Goal: Information Seeking & Learning: Learn about a topic

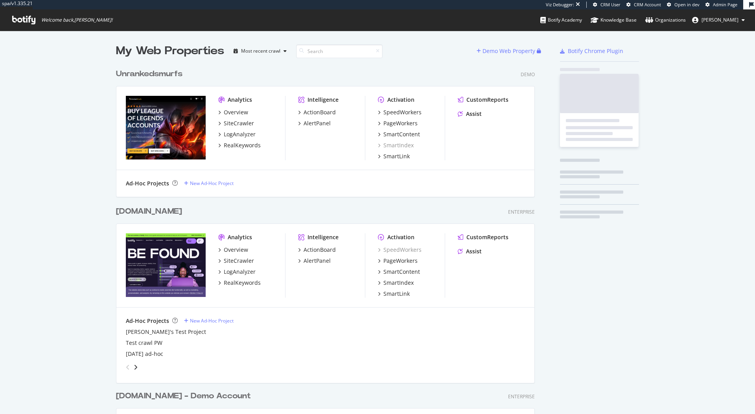
scroll to position [1482, 425]
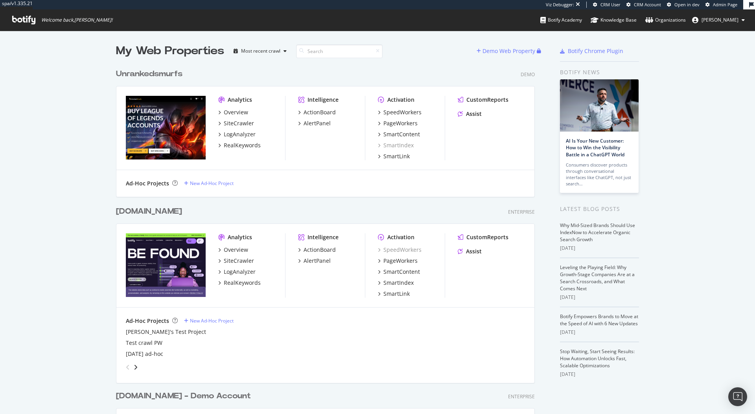
click at [715, 1] on div "Viz Debugger: CRM User CRM Account Open in dev Admin Page" at bounding box center [644, 4] width 197 height 9
click at [715, 2] on span "Admin Page" at bounding box center [725, 5] width 24 height 6
click at [232, 121] on div "SiteCrawler" at bounding box center [239, 124] width 30 height 8
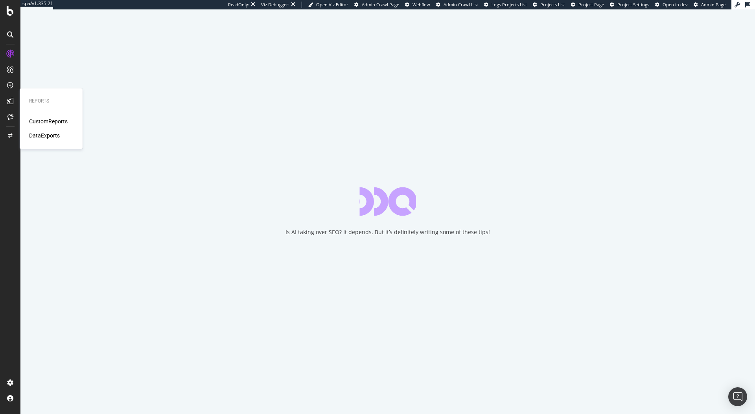
click at [45, 121] on div "CustomReports" at bounding box center [48, 122] width 39 height 8
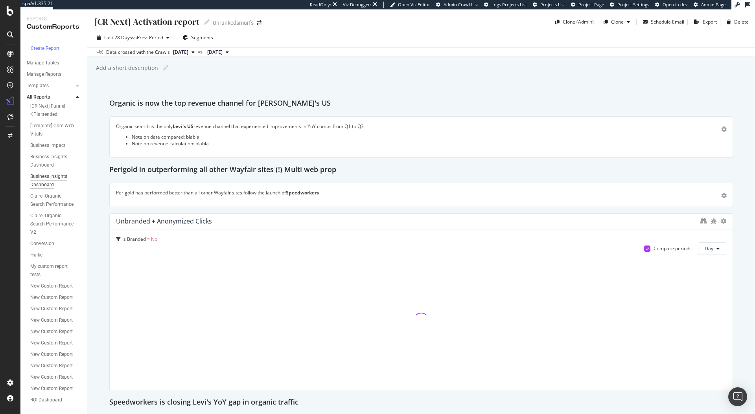
scroll to position [59, 0]
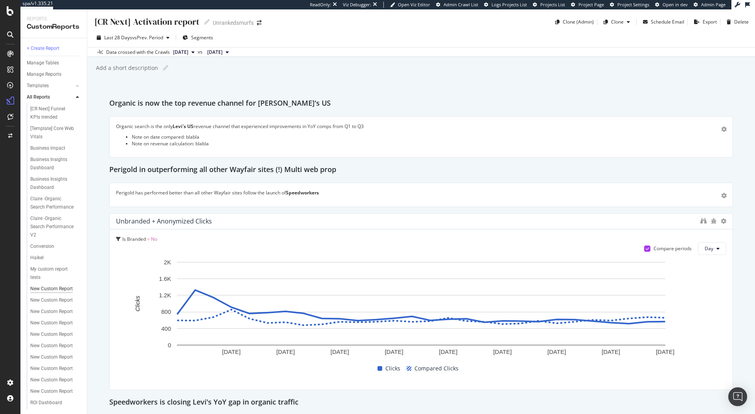
click at [49, 285] on div "New Custom Report" at bounding box center [51, 289] width 42 height 8
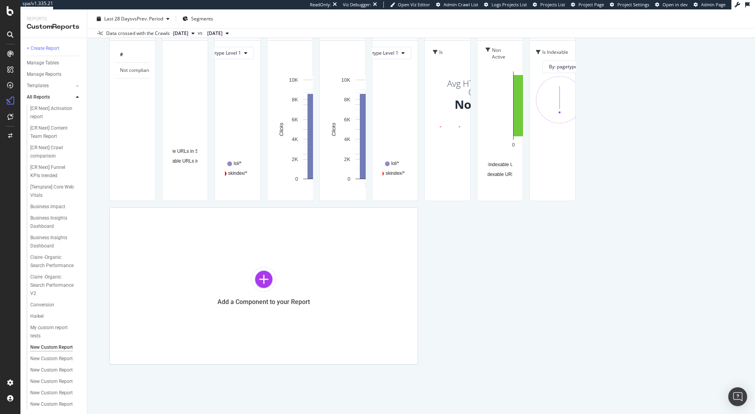
scroll to position [138, 0]
click at [46, 320] on div "ROI Dashboard" at bounding box center [46, 324] width 32 height 8
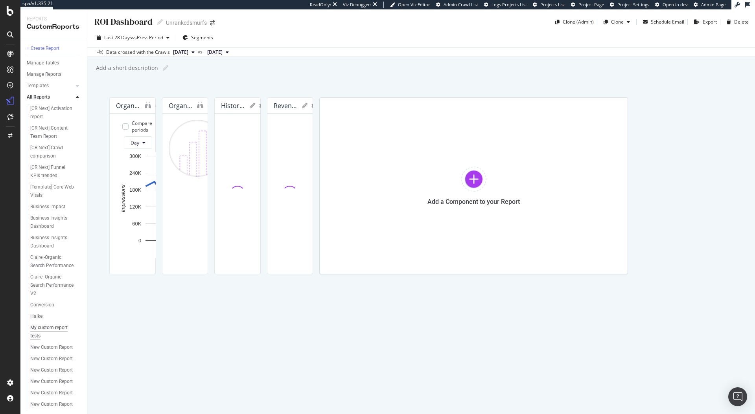
scroll to position [138, 0]
click at [39, 374] on div "[PERSON_NAME]" at bounding box center [48, 378] width 36 height 8
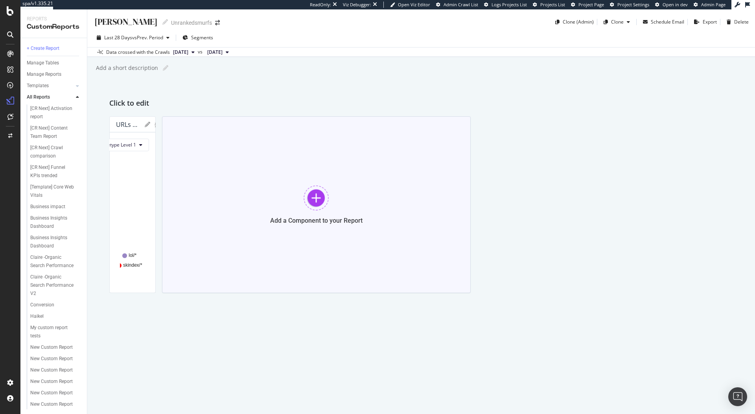
click at [329, 198] on div at bounding box center [316, 198] width 25 height 25
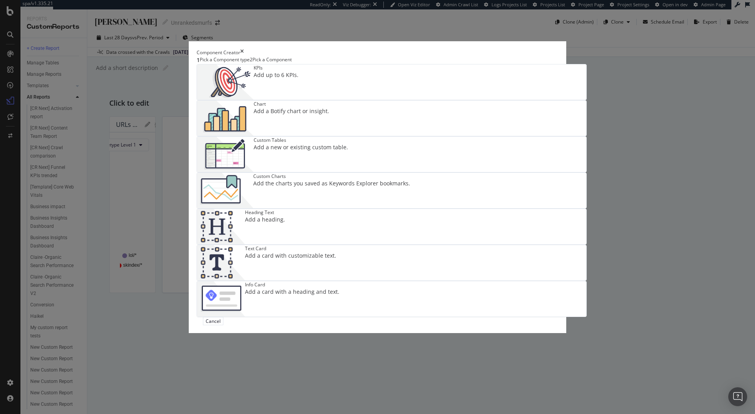
click at [329, 115] on div "Add a Botify chart or insight." at bounding box center [291, 111] width 75 height 8
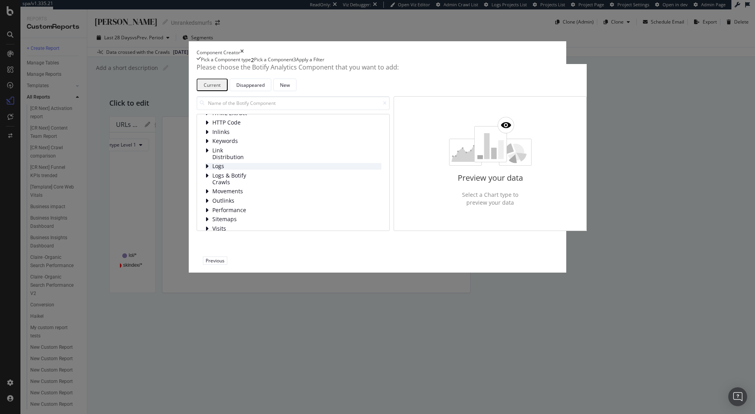
scroll to position [34, 0]
click at [212, 137] on span "Keywords" at bounding box center [229, 134] width 35 height 7
click at [218, 181] on div "modal" at bounding box center [221, 178] width 6 height 7
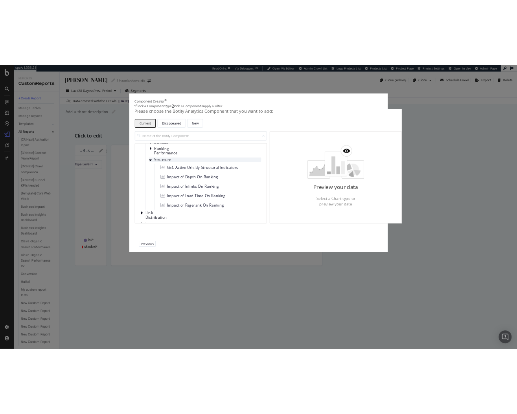
scroll to position [89, 0]
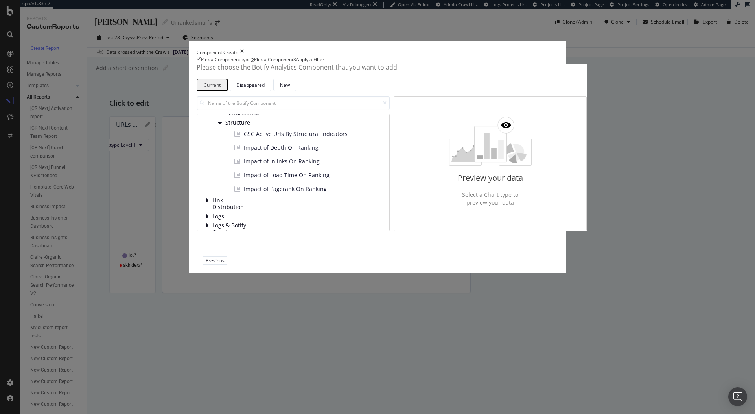
click at [229, 187] on div "Content Devices Ranking Performance Structure GSC Active Urls By Structural Ind…" at bounding box center [297, 140] width 169 height 111
click at [225, 116] on span "Ranking Performance" at bounding box center [242, 109] width 35 height 13
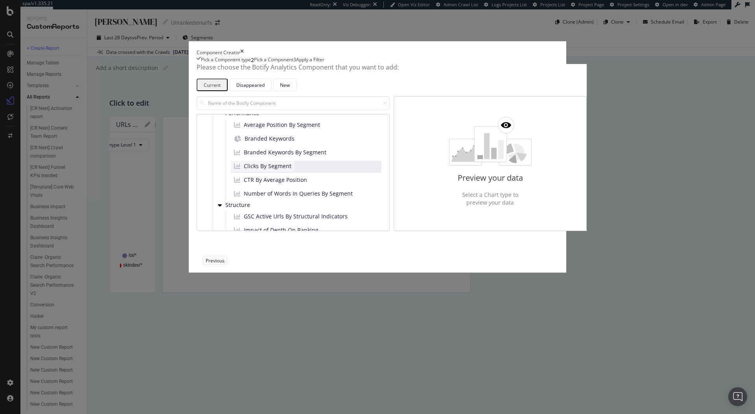
click at [258, 170] on span "Clicks By Segment" at bounding box center [268, 166] width 48 height 8
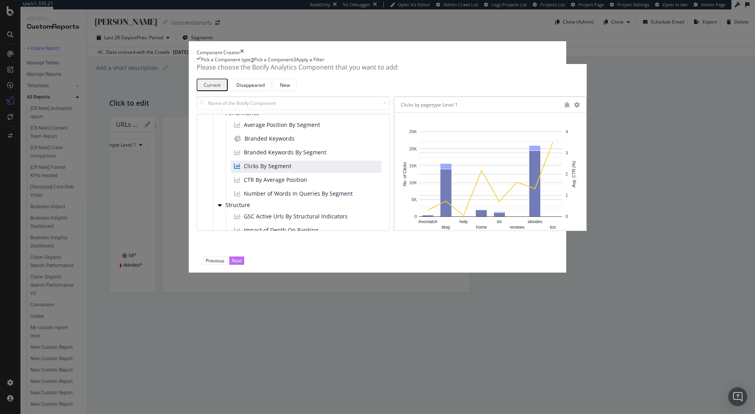
click at [242, 264] on div "Next" at bounding box center [237, 261] width 10 height 7
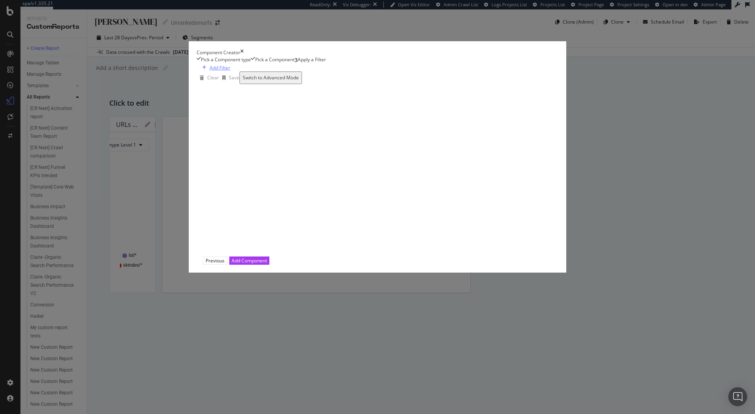
click at [210, 71] on div "Add Filter" at bounding box center [220, 67] width 21 height 7
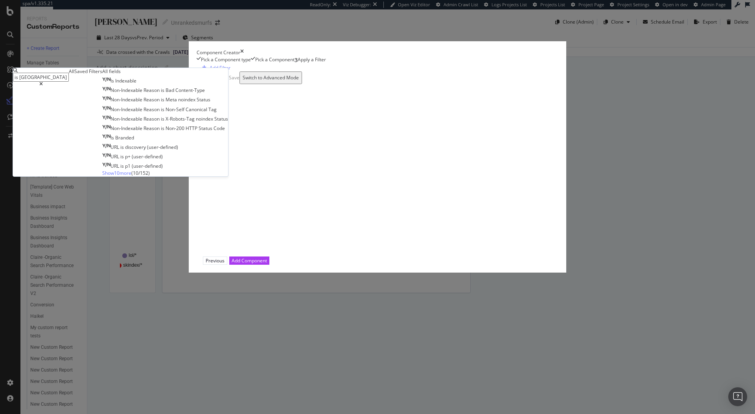
type input "is [GEOGRAPHIC_DATA]"
click at [226, 177] on div "Is Indexable Non-Indexable Reason is Bad Content-Type Non-Indexable Reason is M…" at bounding box center [165, 126] width 126 height 100
click at [136, 84] on span "Indexable" at bounding box center [125, 80] width 21 height 7
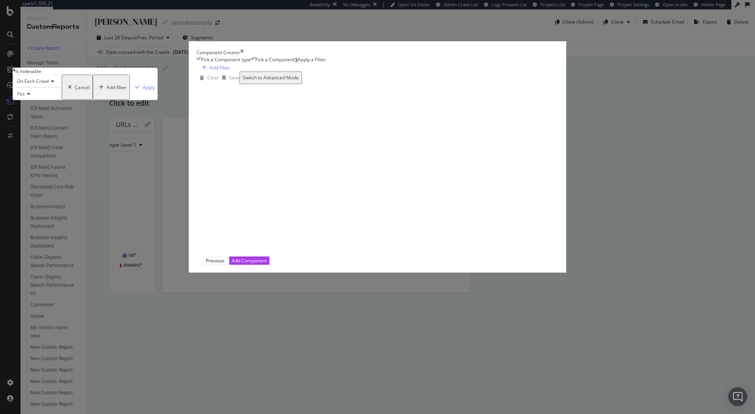
click at [49, 85] on span "On Each Crawl" at bounding box center [33, 81] width 32 height 7
click at [61, 104] on div "On Current Crawl" at bounding box center [37, 100] width 48 height 8
click at [267, 264] on div "Add Component" at bounding box center [249, 261] width 35 height 7
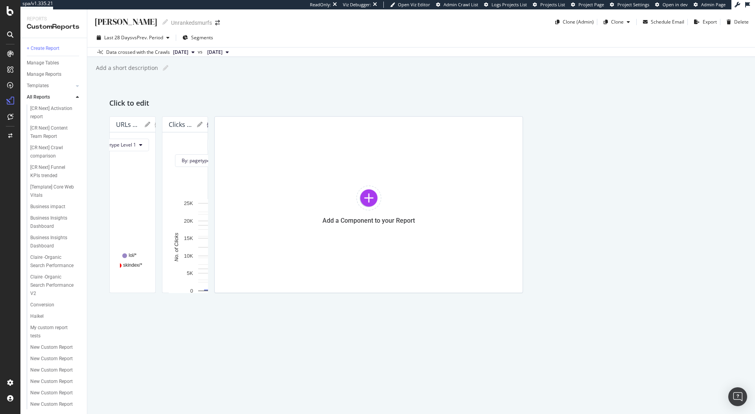
click at [212, 124] on icon "bug" at bounding box center [210, 125] width 6 height 6
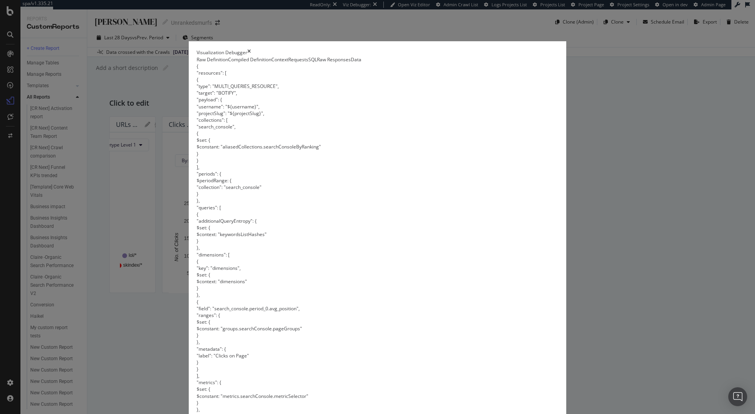
click at [696, 120] on div "Visualization Debugger Raw Definition Compiled Definition Context Requests SQL …" at bounding box center [377, 207] width 755 height 414
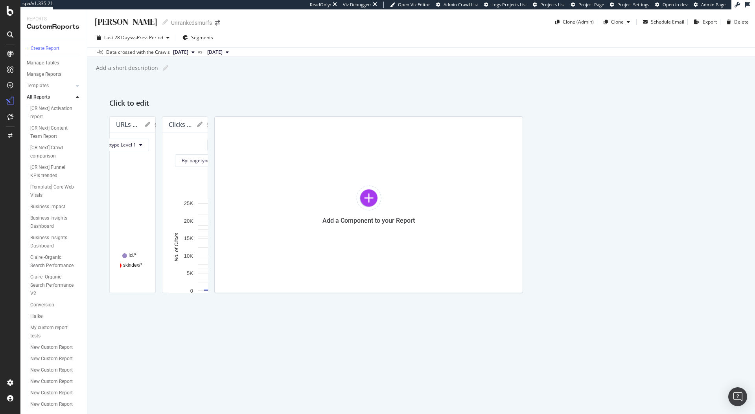
click at [202, 125] on icon at bounding box center [200, 125] width 6 height 6
click at [202, 126] on icon at bounding box center [200, 125] width 6 height 6
click at [202, 124] on icon at bounding box center [200, 125] width 6 height 6
click at [202, 125] on icon at bounding box center [200, 125] width 6 height 6
click at [672, 59] on div "[PERSON_NAME] t [PERSON_NAME] t Unrankedsmurfs Clone (Admin) Clone Schedule Ema…" at bounding box center [421, 211] width 668 height 405
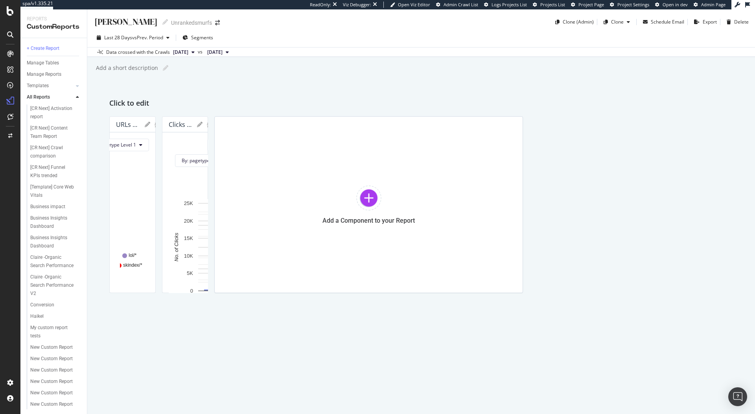
click at [222, 125] on div at bounding box center [209, 125] width 25 height 8
click at [222, 126] on icon at bounding box center [220, 125] width 6 height 6
click at [665, 137] on span "Apply Filter" at bounding box center [684, 139] width 59 height 7
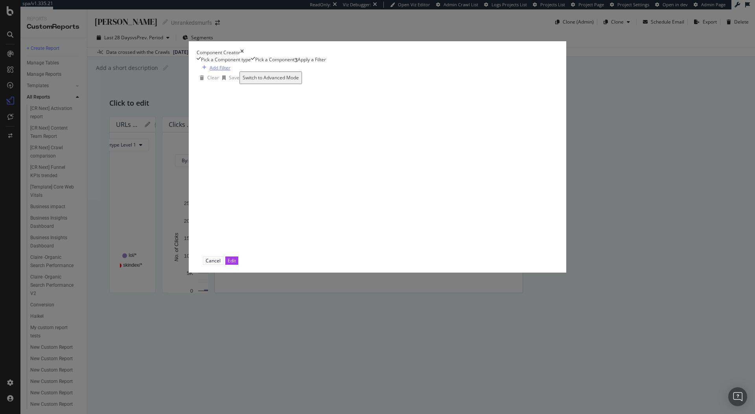
click at [210, 71] on div "Add Filter" at bounding box center [220, 67] width 21 height 7
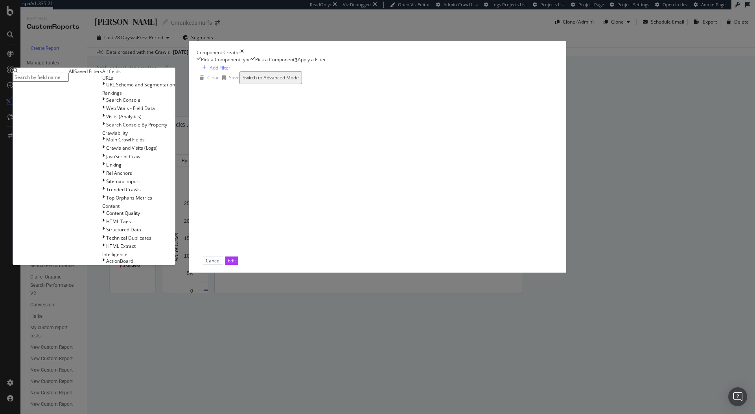
click at [69, 82] on input "modal" at bounding box center [41, 77] width 56 height 9
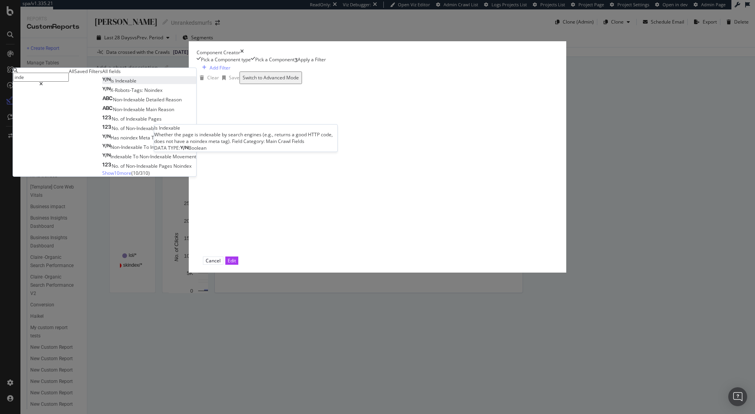
type input "inde"
click at [136, 84] on div "Is Indexable" at bounding box center [119, 80] width 34 height 7
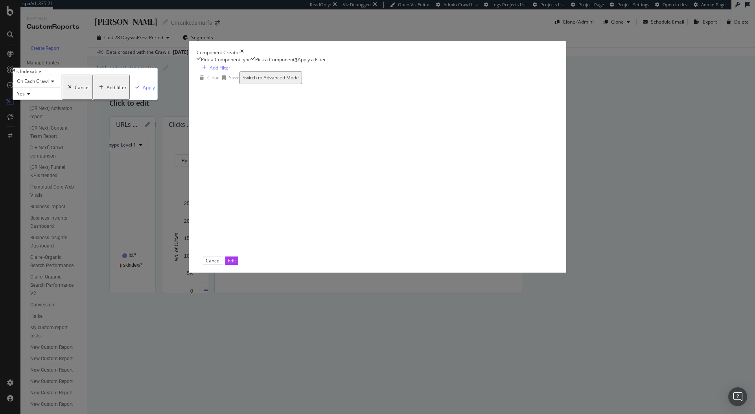
click at [49, 85] on span "On Each Crawl" at bounding box center [33, 81] width 32 height 7
click at [47, 95] on span "On Each Crawl" at bounding box center [31, 91] width 32 height 7
click at [155, 91] on div "Apply" at bounding box center [149, 87] width 12 height 7
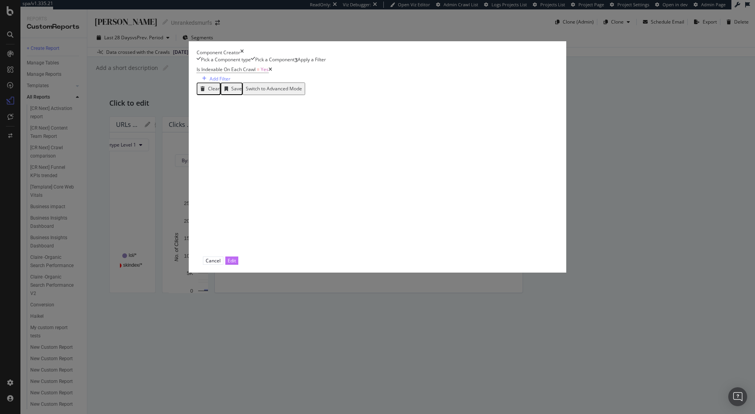
click at [236, 265] on div "Edit" at bounding box center [232, 260] width 8 height 7
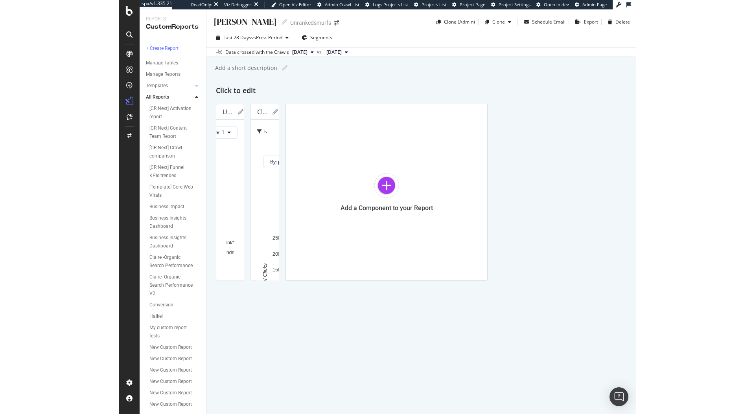
scroll to position [7, 0]
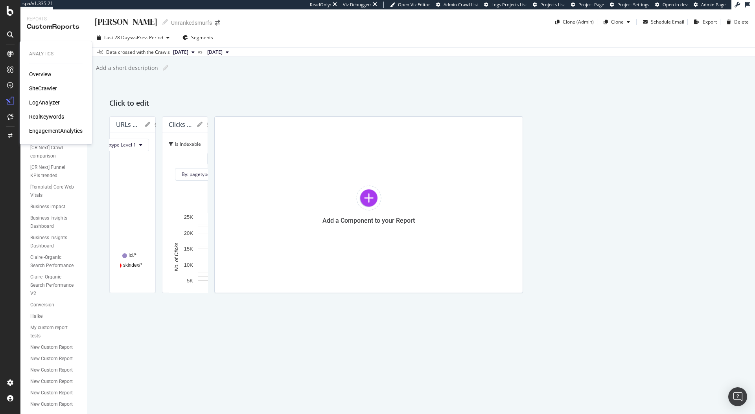
click at [43, 118] on div "RealKeywords" at bounding box center [46, 117] width 35 height 8
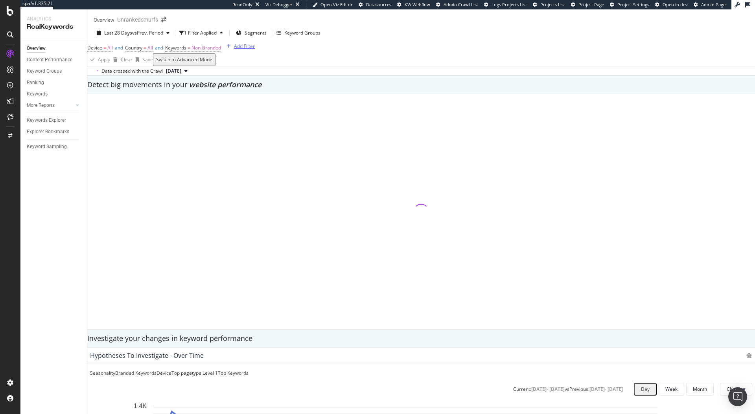
click at [234, 50] on div "Add Filter" at bounding box center [244, 46] width 21 height 7
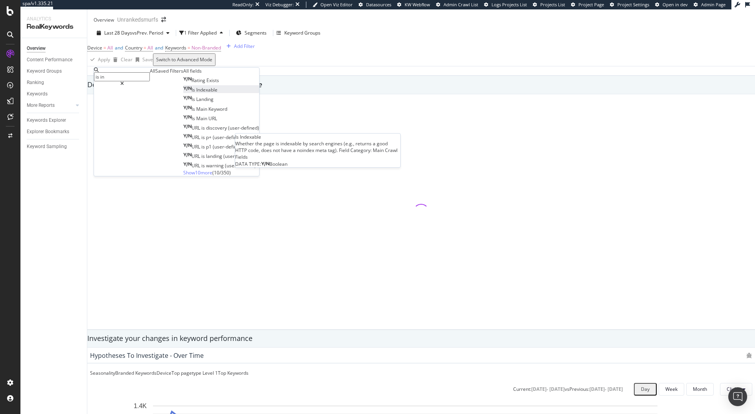
type input "is in"
click at [196, 93] on span "Indexable" at bounding box center [206, 90] width 21 height 7
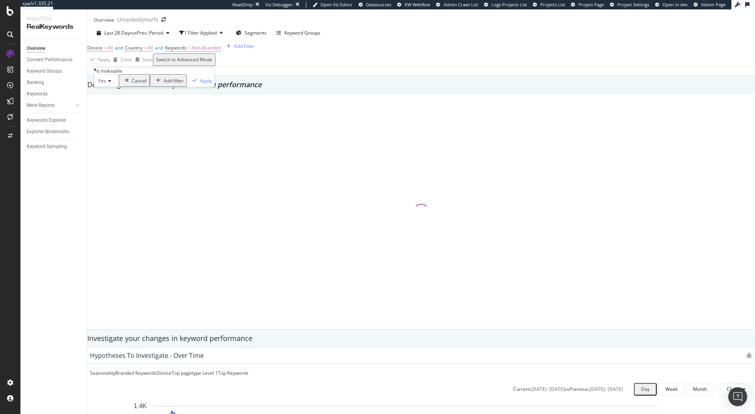
click at [112, 87] on div "Yes" at bounding box center [106, 80] width 25 height 13
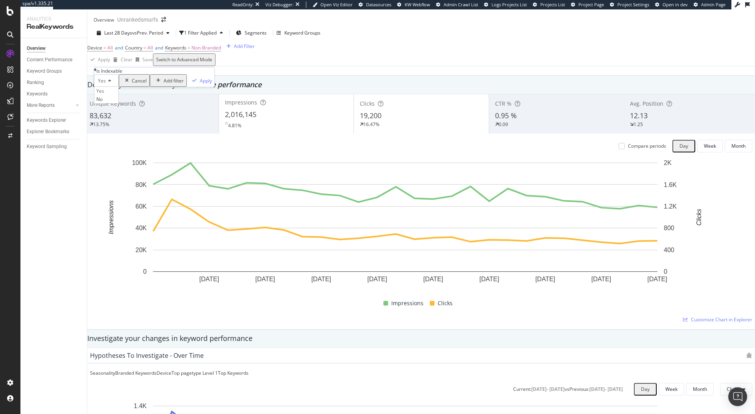
click at [111, 83] on icon at bounding box center [109, 81] width 6 height 5
click at [96, 72] on icon at bounding box center [95, 70] width 2 height 5
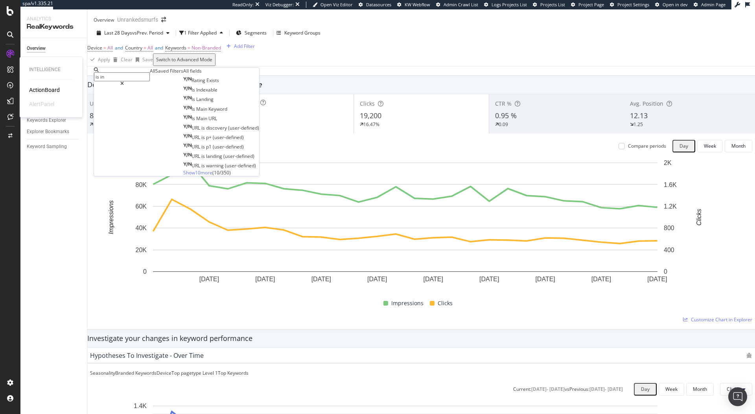
click at [49, 85] on div "Intelligence ActionBoard AlertPanel" at bounding box center [51, 87] width 57 height 57
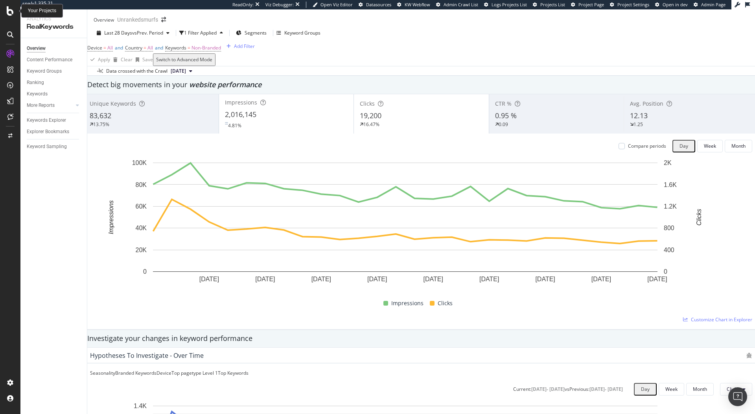
click at [10, 15] on icon at bounding box center [10, 10] width 7 height 9
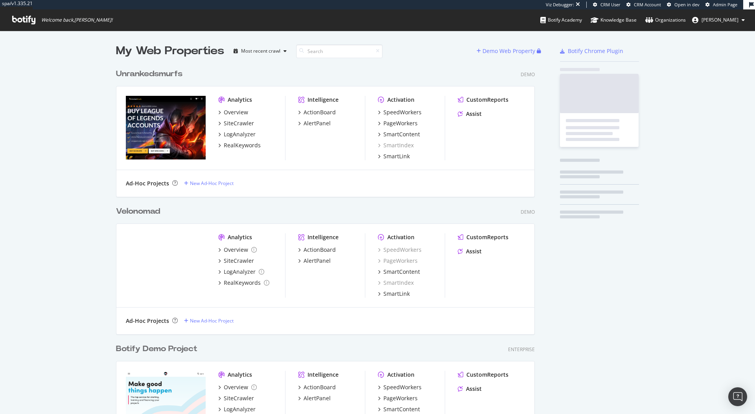
scroll to position [848, 425]
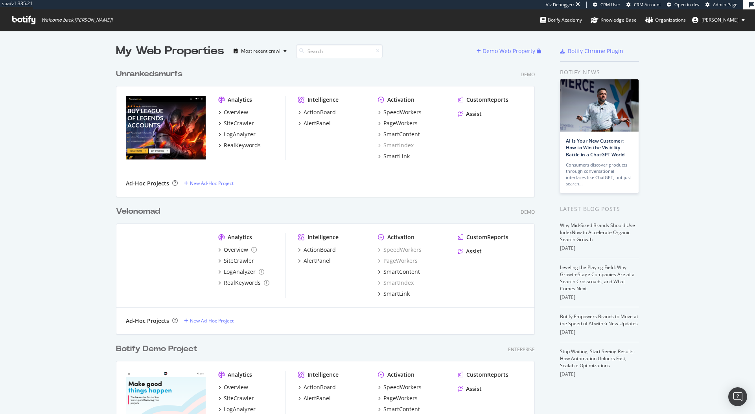
click at [28, 20] on icon at bounding box center [23, 20] width 23 height 9
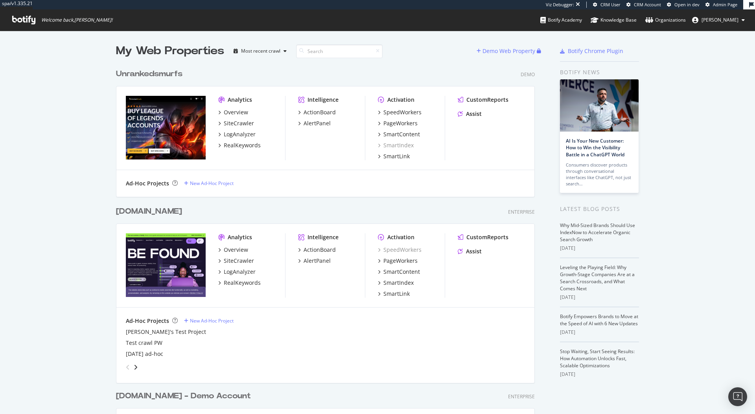
scroll to position [30, 0]
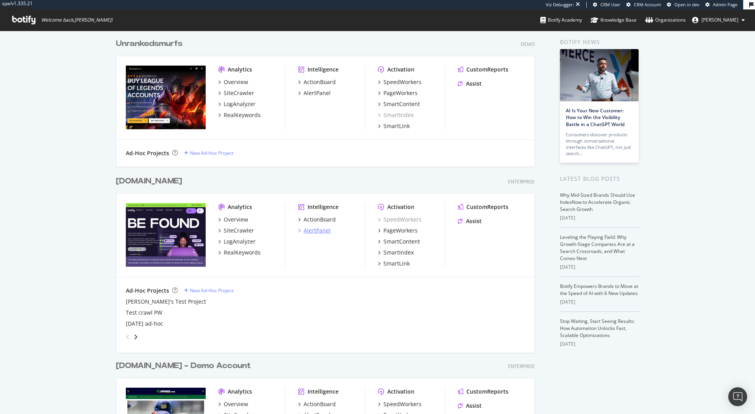
click at [315, 229] on div "AlertPanel" at bounding box center [317, 231] width 27 height 8
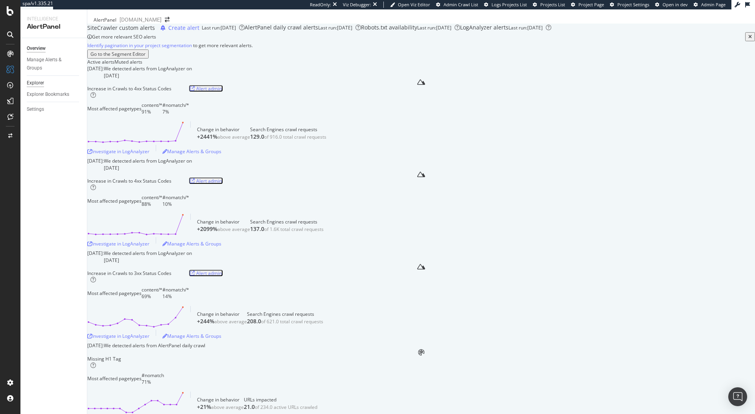
click at [42, 82] on div "Explorer" at bounding box center [35, 83] width 17 height 8
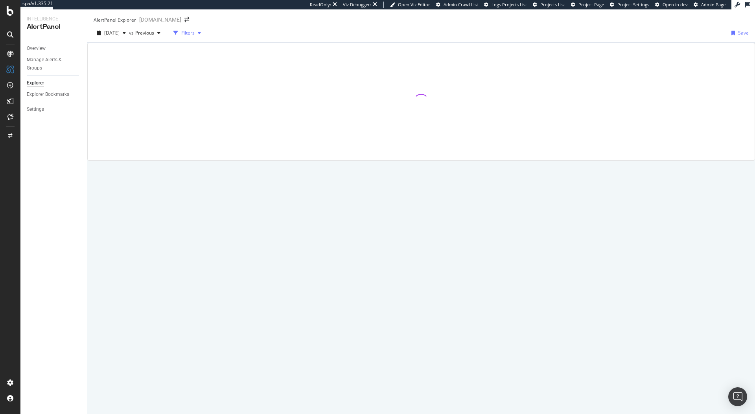
click at [195, 36] on div "Filters" at bounding box center [187, 32] width 13 height 7
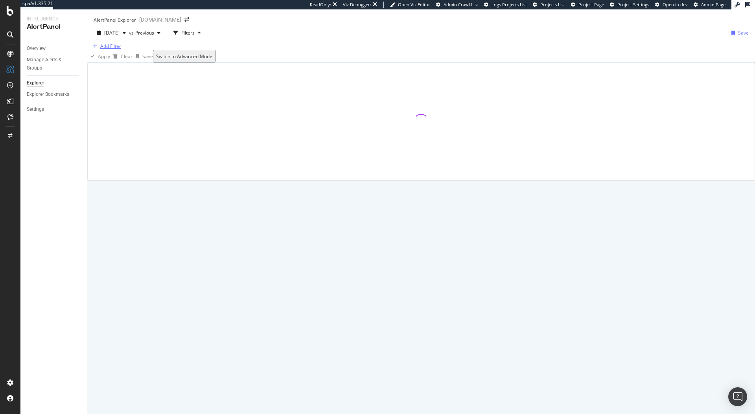
click at [119, 50] on div "Add Filter" at bounding box center [110, 46] width 21 height 7
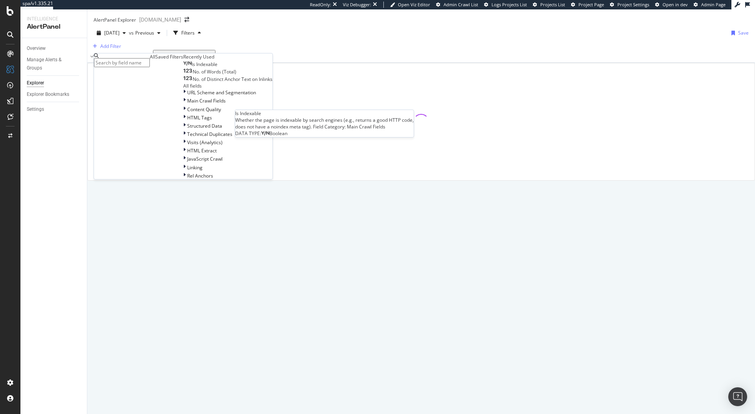
click at [191, 68] on span "Is Indexable" at bounding box center [204, 64] width 26 height 7
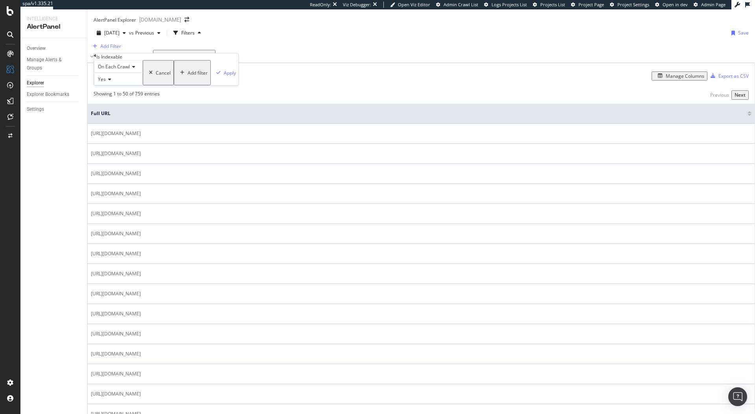
click at [124, 70] on span "On Each Crawl" at bounding box center [114, 66] width 32 height 7
click at [207, 63] on div "Apply Clear Save Switch to Advanced Mode" at bounding box center [421, 56] width 668 height 13
click at [666, 6] on span "Open in dev" at bounding box center [675, 5] width 25 height 6
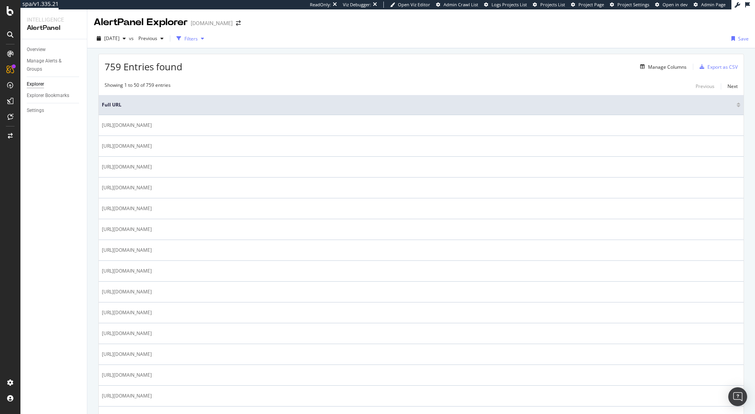
click at [198, 37] on div "Filters" at bounding box center [190, 38] width 13 height 7
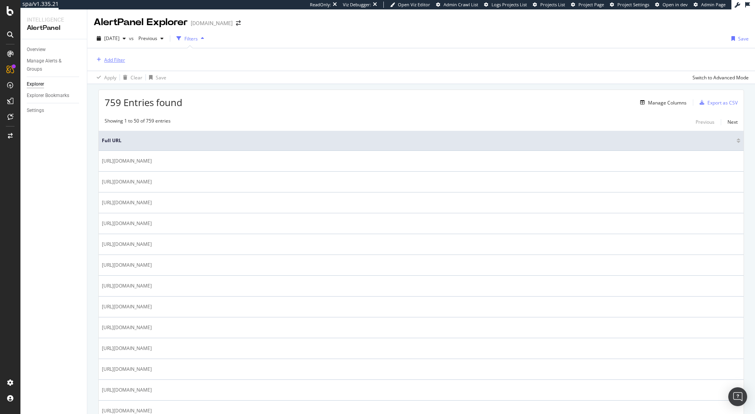
click at [125, 61] on div "Add Filter" at bounding box center [114, 60] width 21 height 7
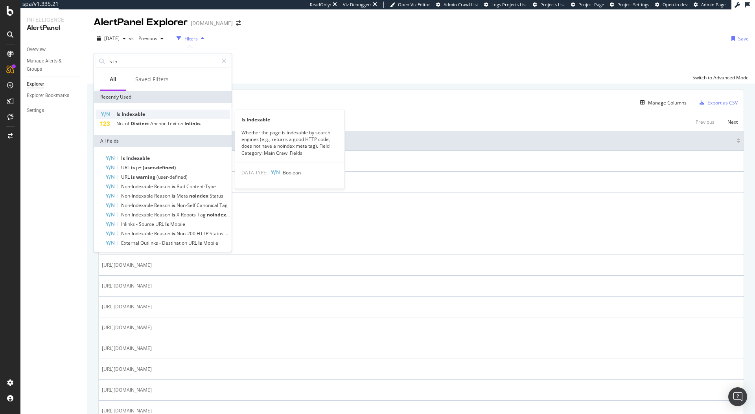
type input "is in"
click at [125, 110] on div "Is Indexable" at bounding box center [163, 114] width 134 height 9
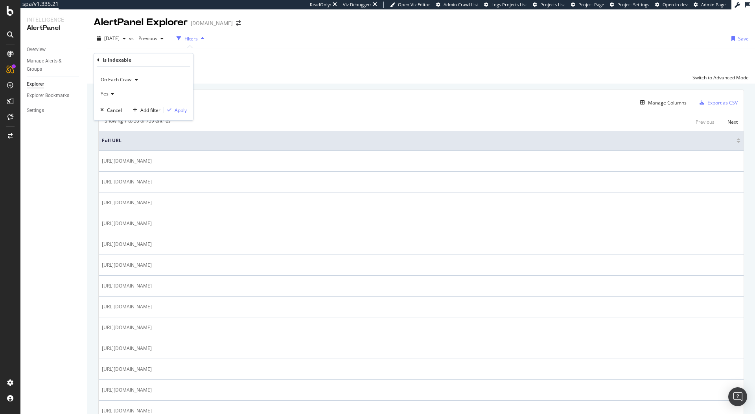
click at [122, 79] on span "On Each Crawl" at bounding box center [117, 79] width 32 height 7
click at [291, 70] on div "Add Filter" at bounding box center [421, 59] width 655 height 22
click at [677, 6] on span "Open in dev" at bounding box center [675, 5] width 25 height 6
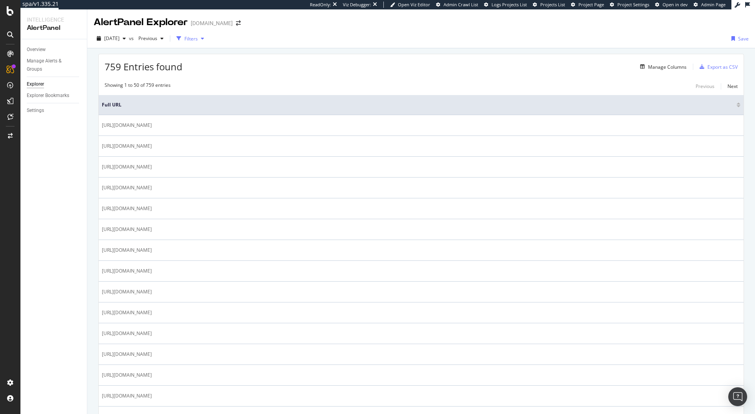
click at [207, 40] on div "button" at bounding box center [202, 38] width 9 height 5
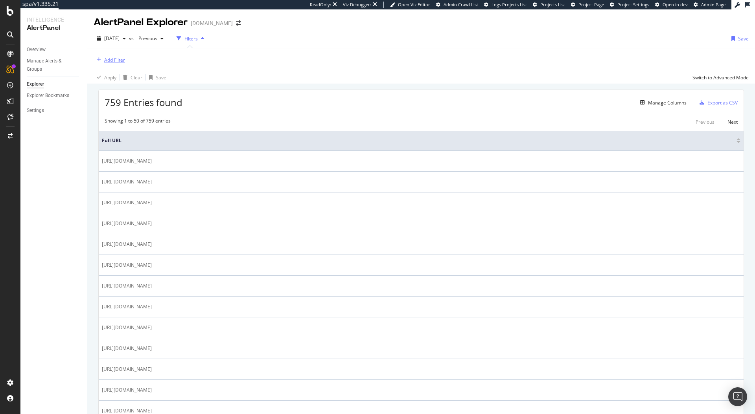
click at [121, 59] on div "Add Filter" at bounding box center [114, 60] width 21 height 7
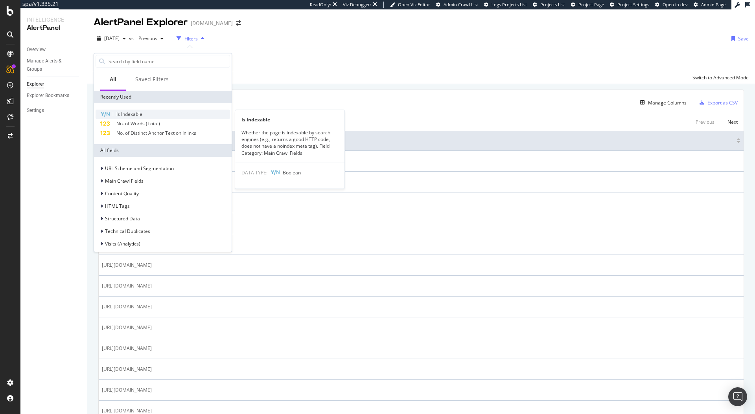
click at [135, 113] on span "Is Indexable" at bounding box center [129, 114] width 26 height 7
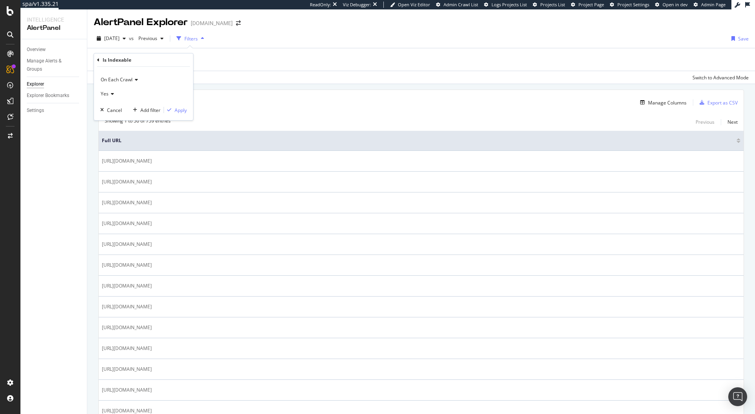
click at [129, 84] on div "On Each Crawl" at bounding box center [143, 79] width 87 height 13
click at [39, 52] on div "Overview" at bounding box center [36, 50] width 19 height 8
